Goal: Task Accomplishment & Management: Manage account settings

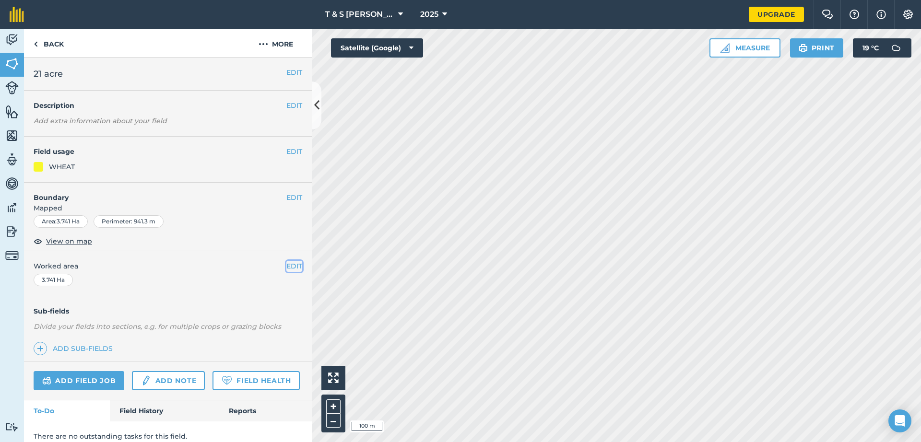
click at [286, 264] on button "EDIT" at bounding box center [294, 266] width 16 height 11
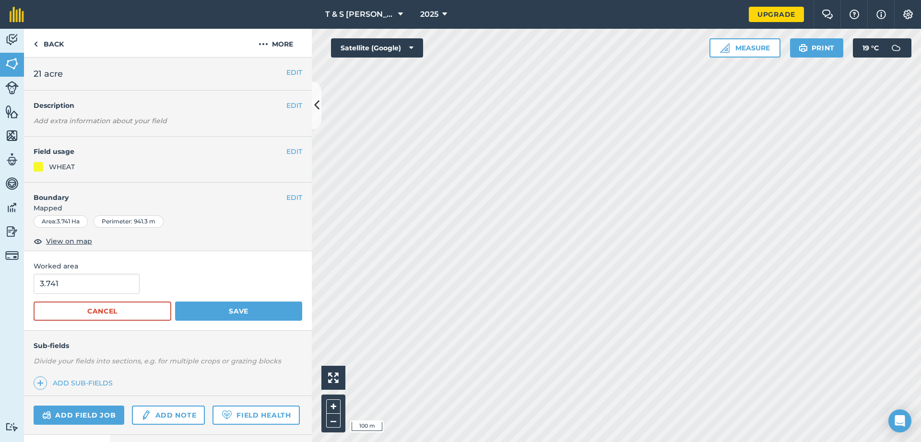
drag, startPoint x: 286, startPoint y: 200, endPoint x: 286, endPoint y: 186, distance: 13.9
click at [286, 186] on div "EDIT Boundary Mapped Area : 3.741 Ha Perimeter : 941.3 m View on map" at bounding box center [168, 217] width 288 height 69
click at [286, 197] on button "EDIT" at bounding box center [294, 197] width 16 height 11
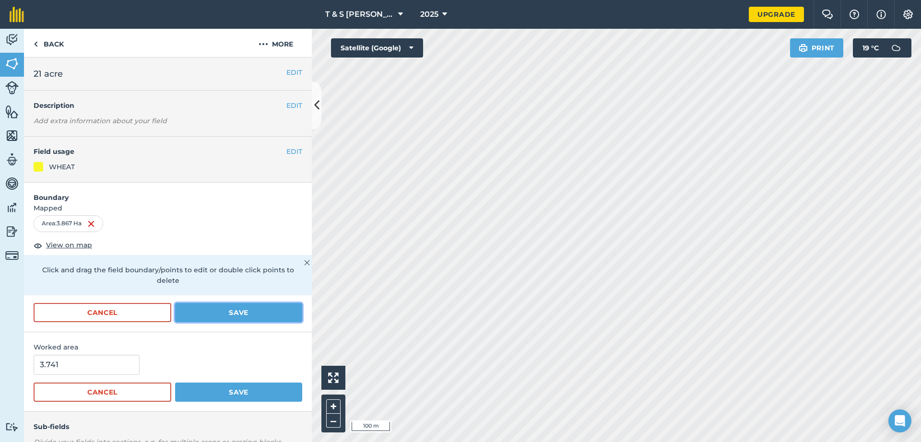
click at [202, 320] on button "Save" at bounding box center [238, 312] width 127 height 19
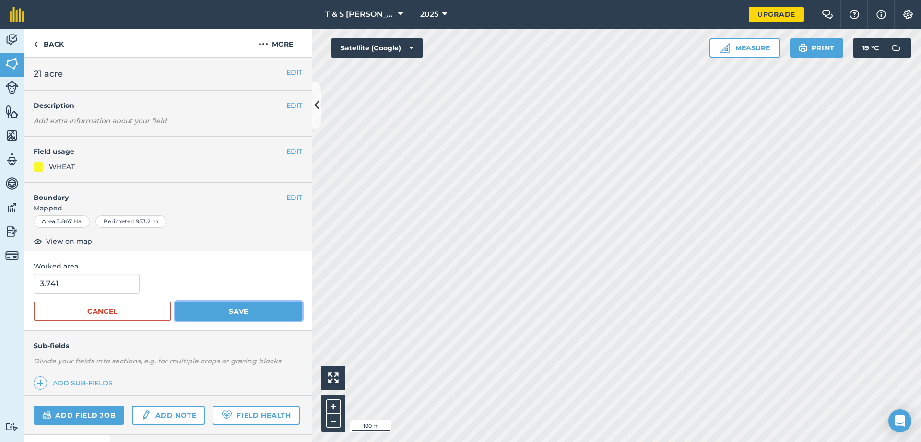
click at [218, 316] on button "Save" at bounding box center [238, 311] width 127 height 19
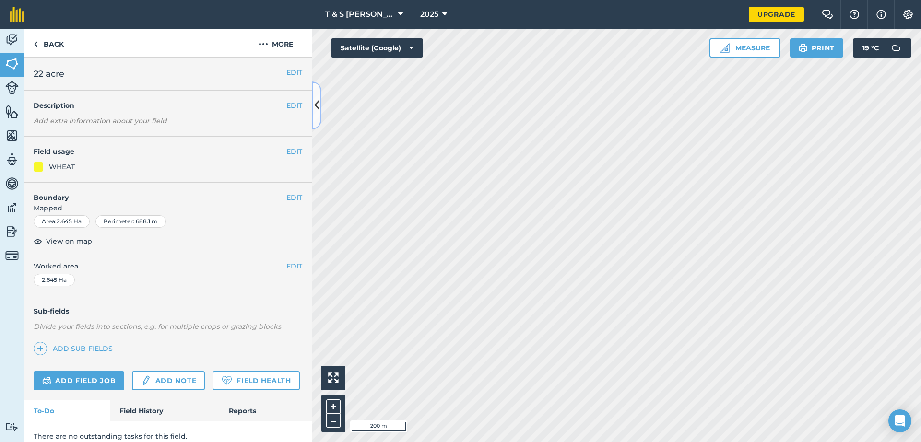
click at [314, 105] on icon at bounding box center [316, 105] width 5 height 17
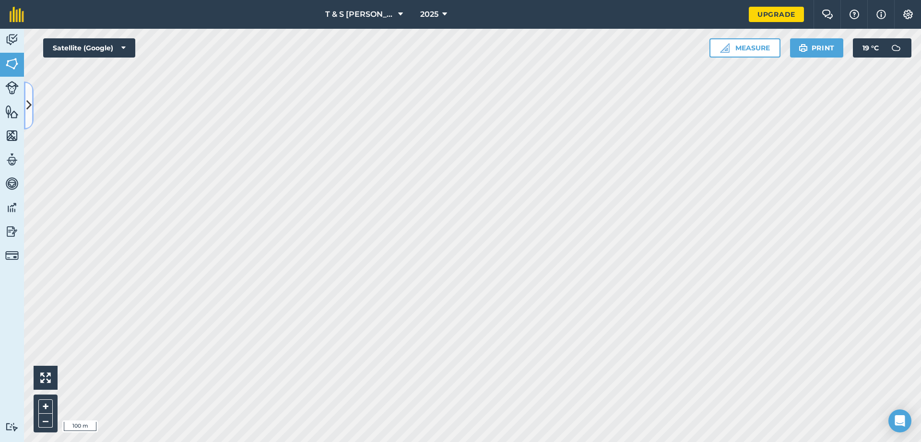
click at [30, 107] on icon at bounding box center [28, 105] width 5 height 17
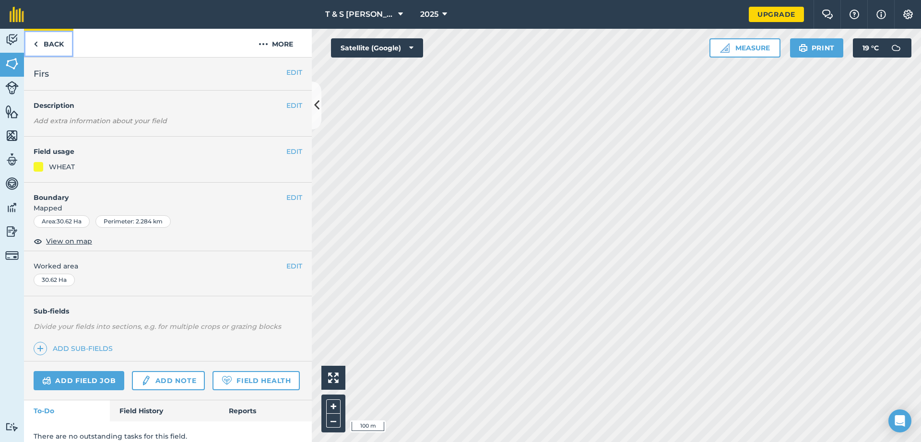
click at [47, 45] on link "Back" at bounding box center [48, 43] width 49 height 28
click at [58, 54] on link "Back" at bounding box center [48, 43] width 49 height 28
